Goal: Information Seeking & Learning: Find specific fact

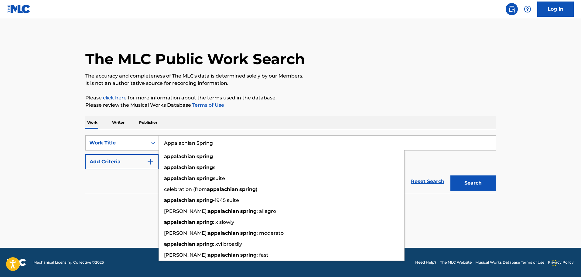
click at [101, 164] on button "Add Criteria" at bounding box center [121, 161] width 73 height 15
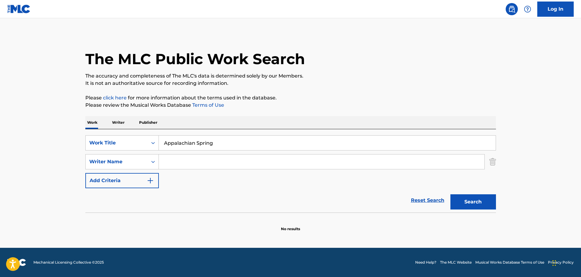
click at [181, 161] on input "Search Form" at bounding box center [321, 161] width 325 height 15
click at [226, 147] on input "Appalachian Spring" at bounding box center [327, 142] width 337 height 15
type input "Appalachian Spring 7th movement"
drag, startPoint x: 470, startPoint y: 203, endPoint x: 388, endPoint y: 199, distance: 82.1
click at [470, 203] on button "Search" at bounding box center [473, 201] width 46 height 15
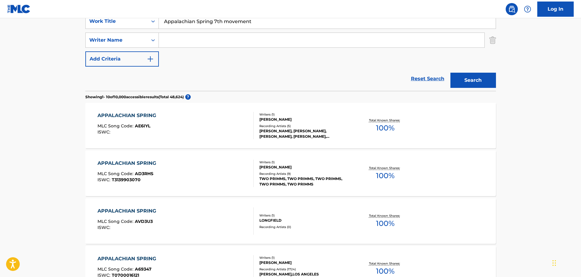
scroll to position [213, 0]
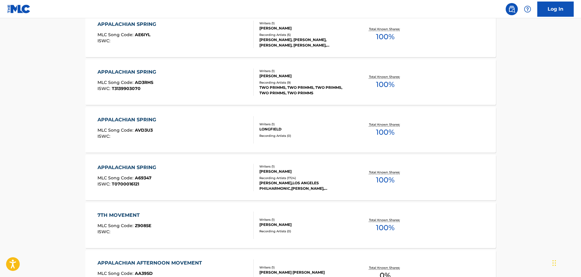
click at [202, 185] on div "APPALACHIAN SPRING MLC Song Code : A69347 ISWC : T0700016121" at bounding box center [175, 177] width 156 height 27
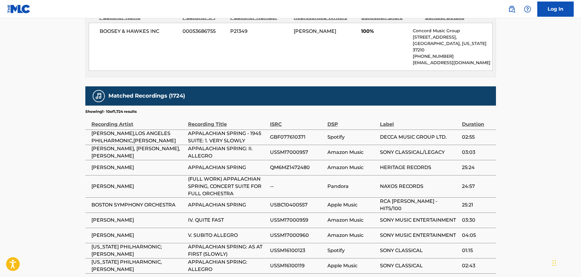
scroll to position [304, 0]
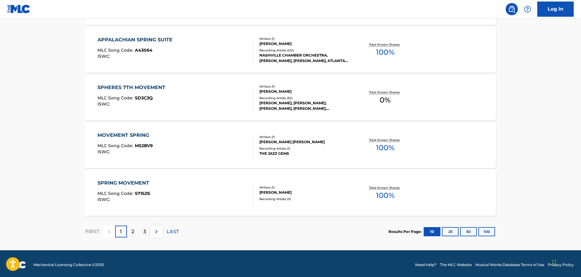
scroll to position [485, 0]
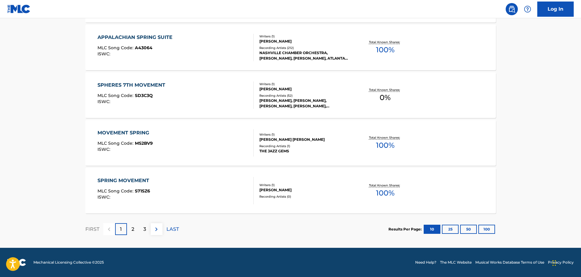
click at [200, 49] on div "APPALACHIAN SPRING SUITE MLC Song Code : A43064 ISWC :" at bounding box center [175, 47] width 156 height 27
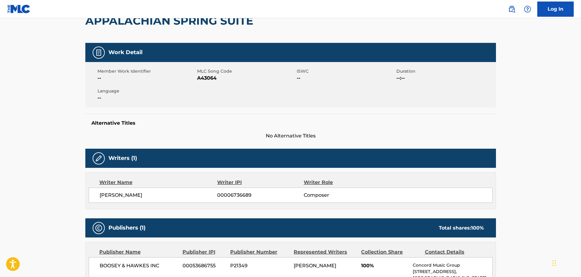
scroll to position [152, 0]
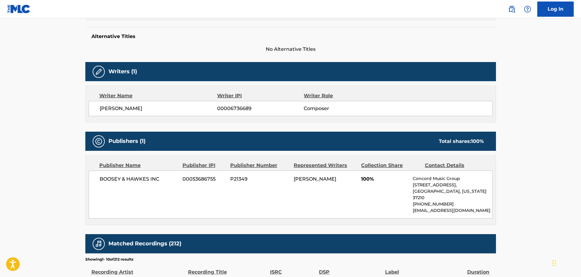
scroll to position [485, 0]
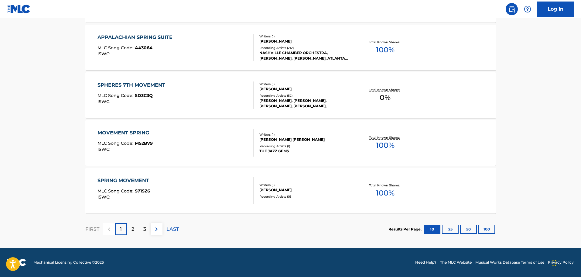
click at [129, 227] on div "2" at bounding box center [133, 229] width 12 height 12
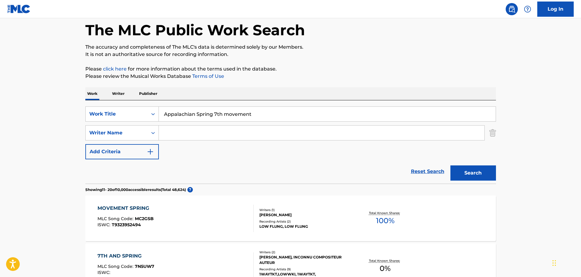
scroll to position [0, 0]
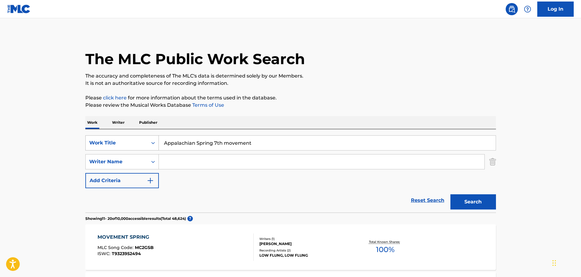
drag, startPoint x: 124, startPoint y: 137, endPoint x: 204, endPoint y: 155, distance: 81.8
click at [117, 137] on div "SearchWithCriteriac6234748-9078-486f-876b-5839fe7c83e1 Work Title Appalachian S…" at bounding box center [290, 142] width 410 height 15
paste input "Search Form"
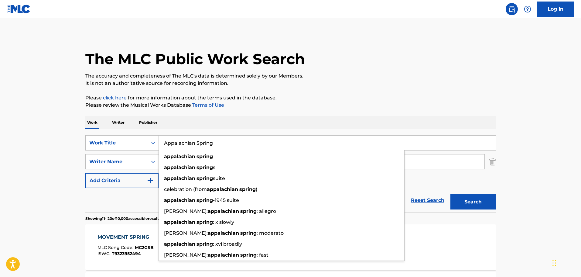
type input "Appalachian Spring"
